Goal: Transaction & Acquisition: Book appointment/travel/reservation

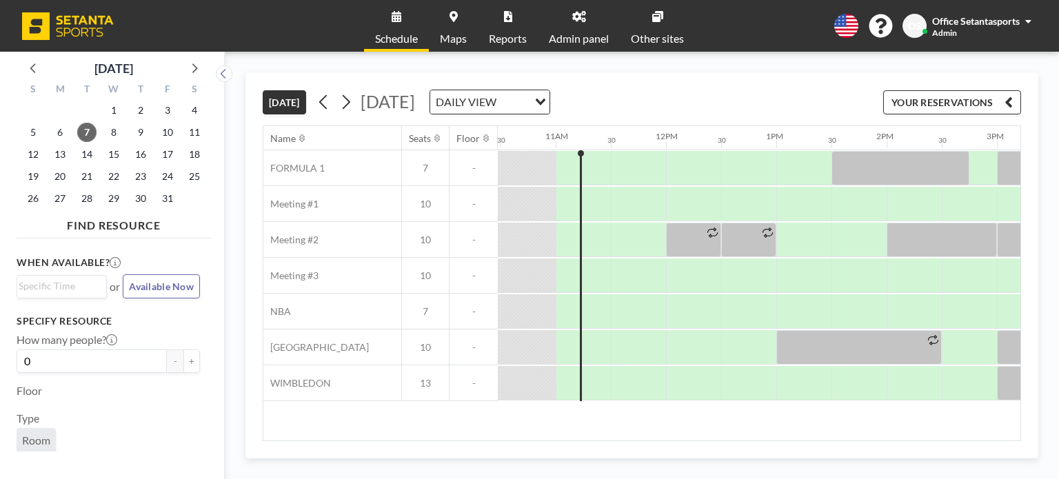
scroll to position [0, 1158]
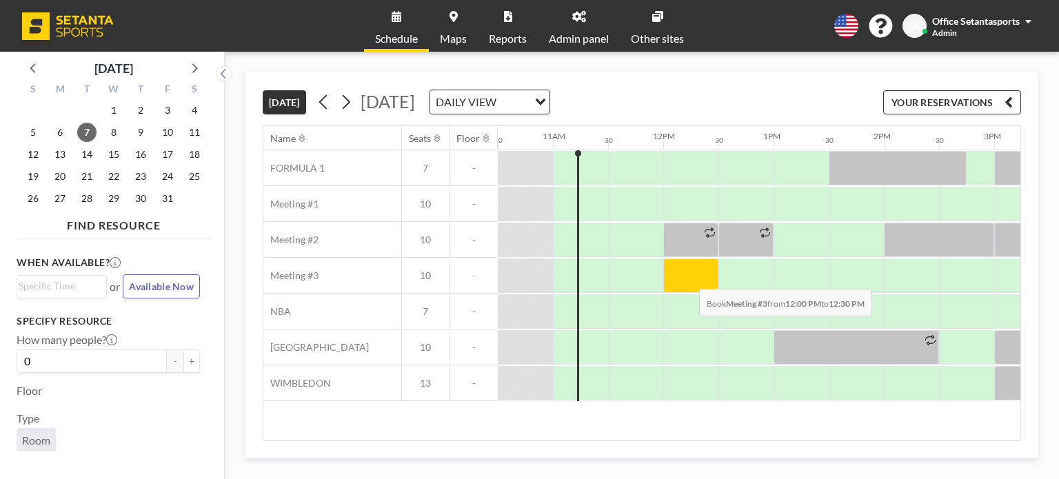
click at [688, 278] on div at bounding box center [690, 276] width 55 height 34
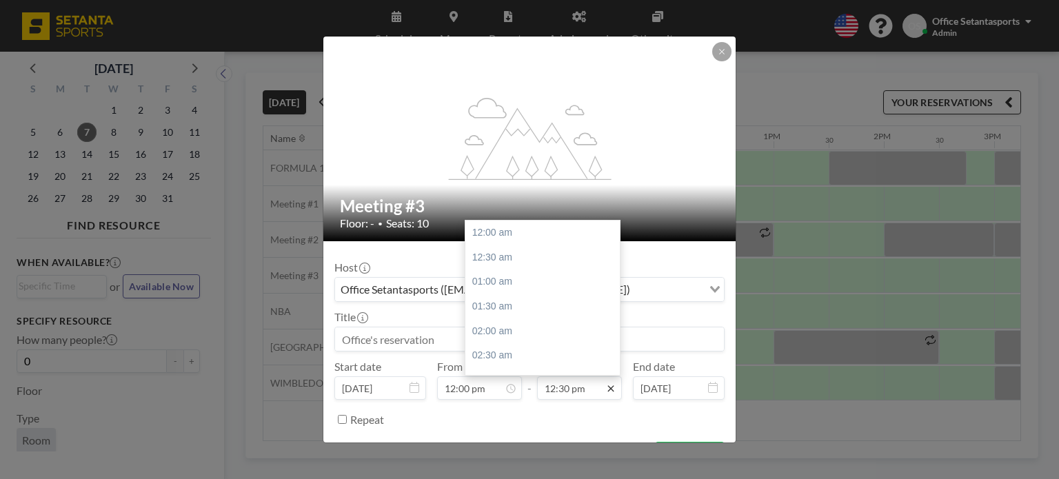
scroll to position [614, 0]
click at [605, 386] on icon at bounding box center [610, 388] width 11 height 11
click at [519, 275] on div "01:30 pm" at bounding box center [545, 282] width 161 height 25
type input "01:30 pm"
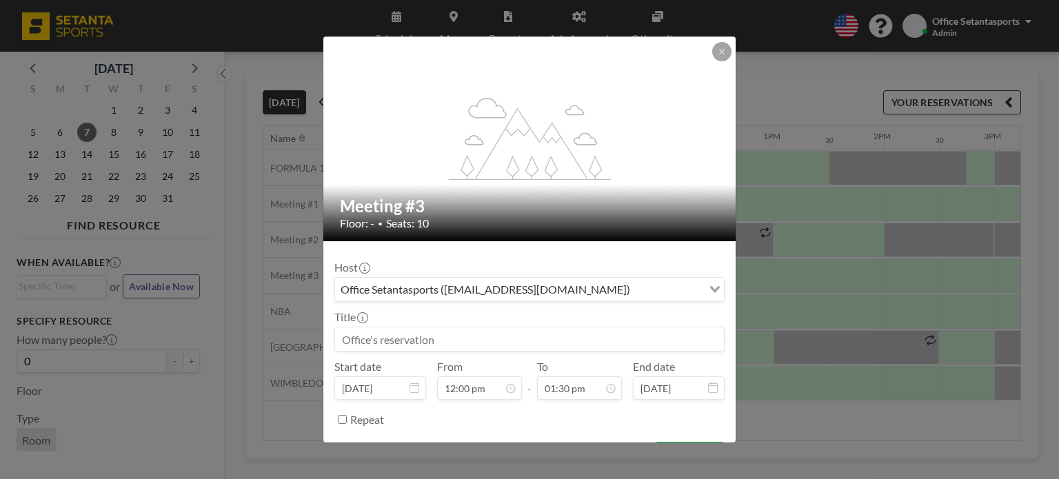
click at [435, 336] on input at bounding box center [529, 339] width 389 height 23
click at [419, 287] on div "Office Setantasports ([EMAIL_ADDRESS][DOMAIN_NAME])" at bounding box center [518, 288] width 367 height 21
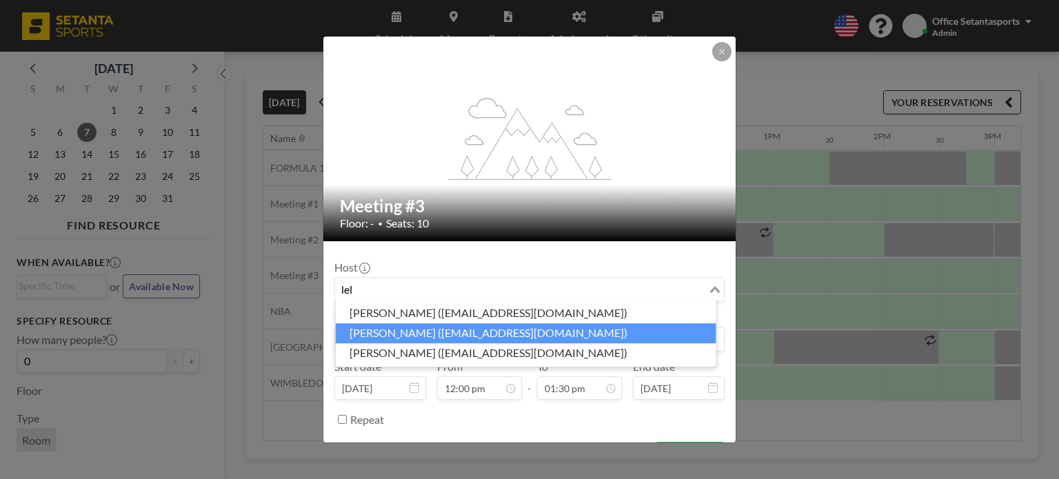
click at [444, 336] on li "[PERSON_NAME] ([EMAIL_ADDRESS][DOMAIN_NAME])" at bounding box center [526, 333] width 381 height 20
type input "lel"
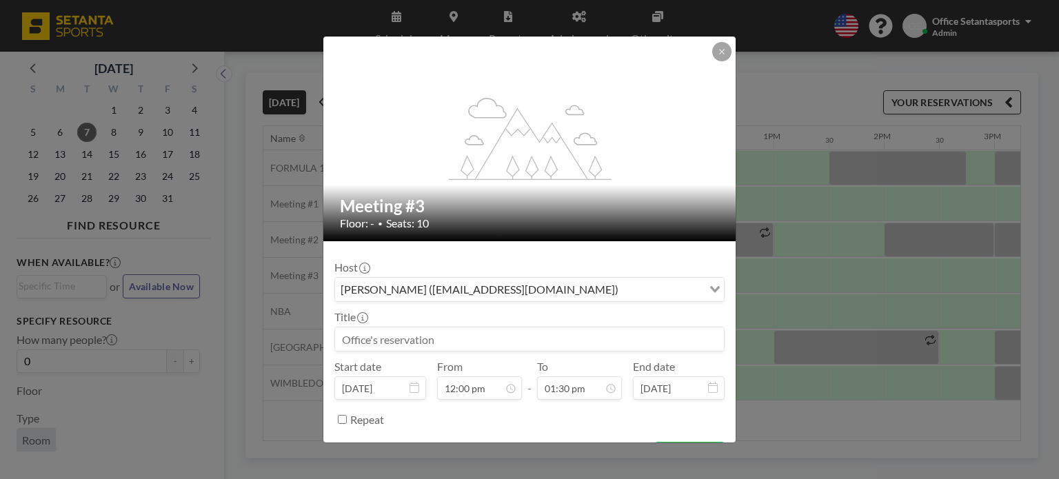
click at [394, 345] on input at bounding box center [529, 339] width 389 height 23
click at [441, 340] on input "[PERSON_NAME]'s meetin" at bounding box center [529, 339] width 389 height 23
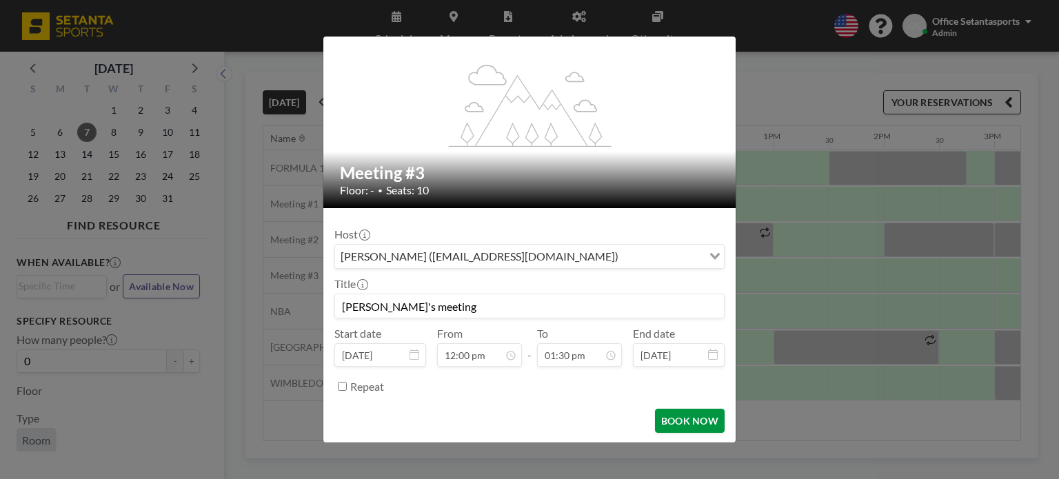
scroll to position [662, 0]
type input "[PERSON_NAME]'s meeting"
click at [661, 419] on button "BOOK NOW" at bounding box center [690, 421] width 70 height 24
